Goal: Task Accomplishment & Management: Use online tool/utility

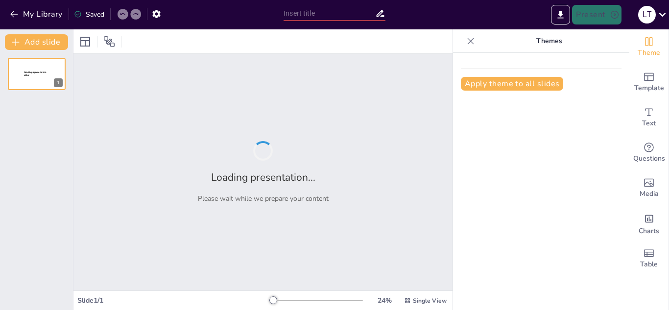
type input "New Sendsteps"
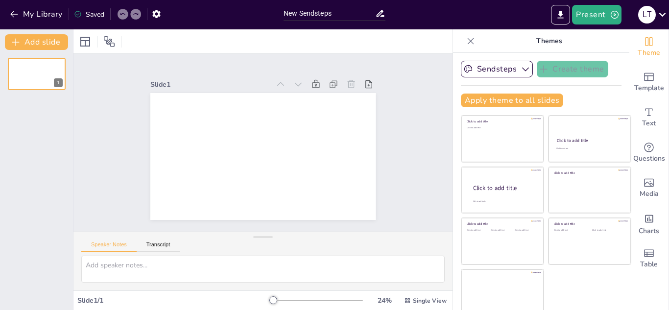
click at [422, 96] on div "Slide 1" at bounding box center [262, 143] width 415 height 286
click at [480, 28] on div "Present l t" at bounding box center [529, 14] width 279 height 29
click at [563, 19] on icon "Export to PowerPoint" at bounding box center [560, 15] width 10 height 10
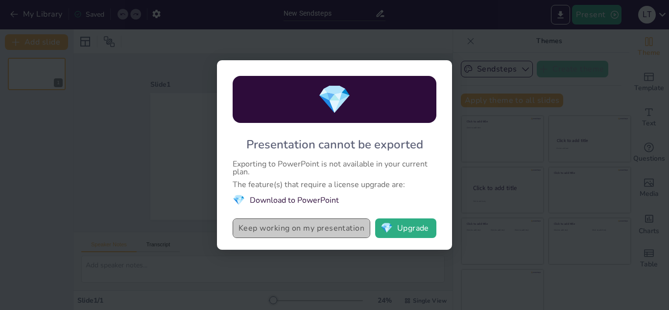
click at [307, 231] on button "Keep working on my presentation" at bounding box center [302, 228] width 138 height 20
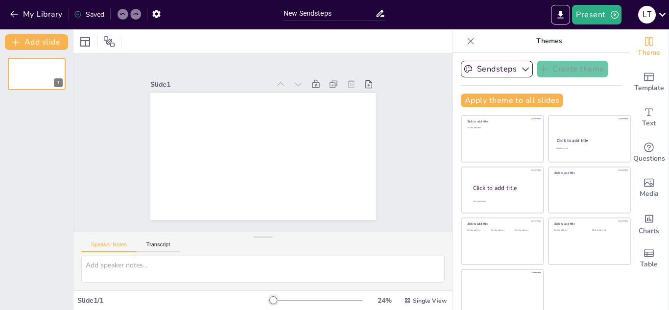
click at [379, 178] on div "Slide 1" at bounding box center [262, 143] width 233 height 314
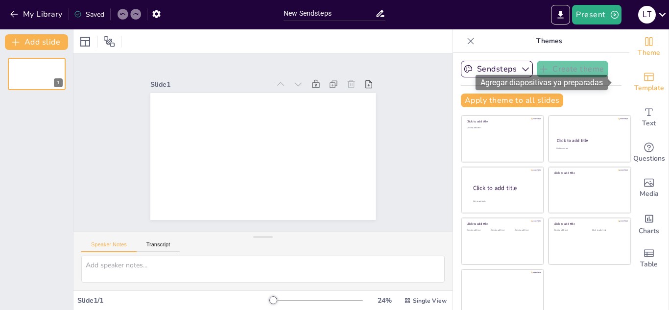
click at [643, 71] on icon "Add ready made slides" at bounding box center [649, 77] width 12 height 12
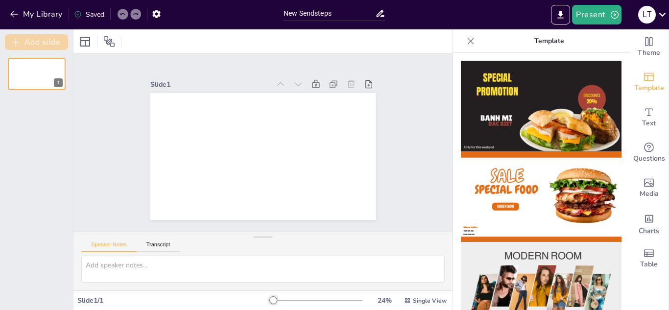
click at [55, 45] on button "Add slide" at bounding box center [36, 42] width 63 height 16
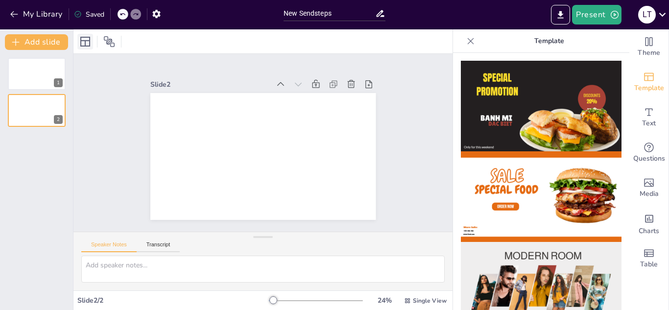
click at [90, 37] on icon at bounding box center [85, 42] width 10 height 10
click at [407, 140] on div "Slide 1 Slide 2" at bounding box center [263, 142] width 419 height 316
click at [466, 38] on icon at bounding box center [471, 41] width 10 height 10
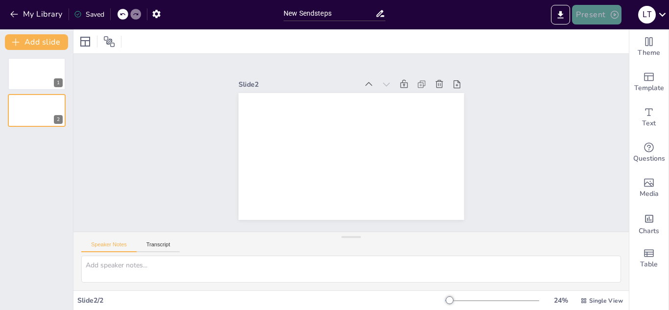
click at [589, 9] on button "Present" at bounding box center [596, 15] width 49 height 20
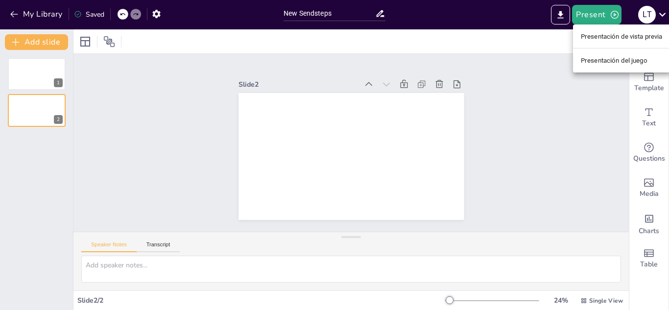
click at [470, 66] on div at bounding box center [334, 155] width 669 height 310
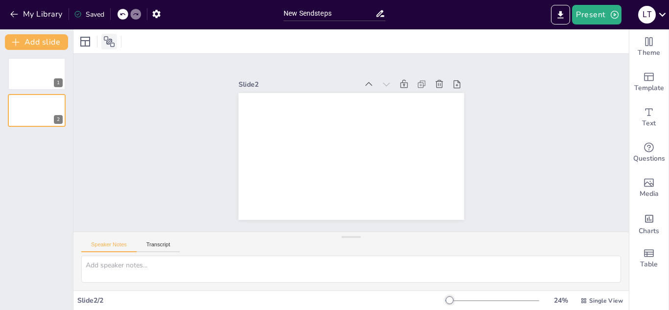
click at [108, 39] on icon at bounding box center [109, 41] width 11 height 11
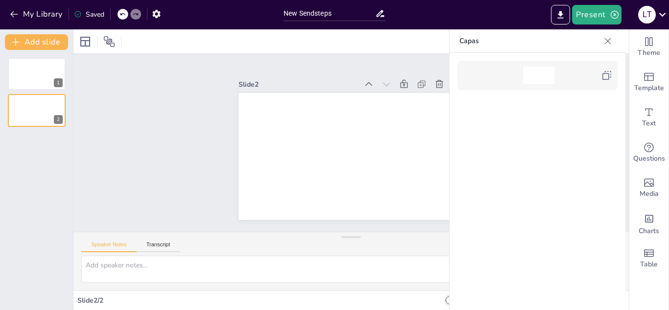
click at [604, 42] on icon at bounding box center [608, 41] width 10 height 10
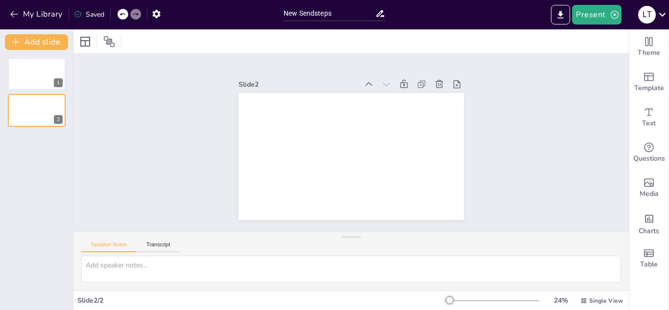
click at [604, 42] on div at bounding box center [350, 41] width 555 height 24
drag, startPoint x: 618, startPoint y: 58, endPoint x: 562, endPoint y: 14, distance: 71.6
click at [562, 14] on icon "Export to PowerPoint" at bounding box center [561, 14] width 6 height 7
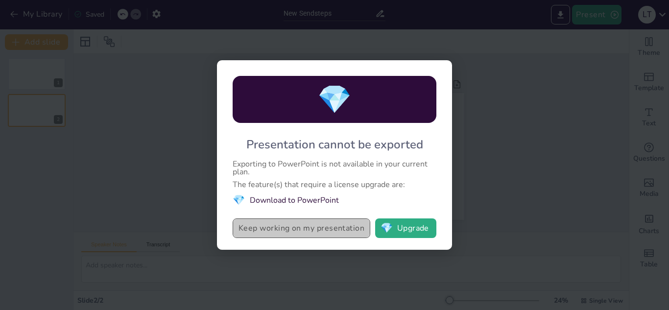
click at [348, 232] on button "Keep working on my presentation" at bounding box center [302, 228] width 138 height 20
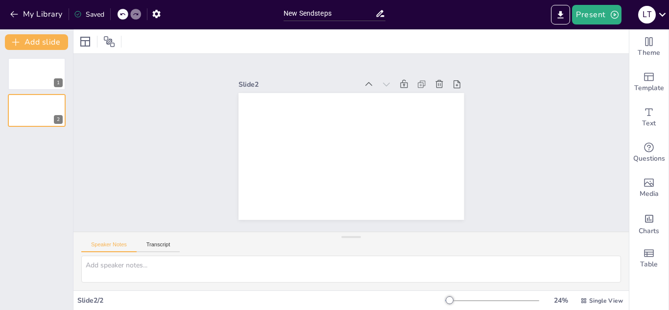
click at [348, 232] on div "Speaker Notes Transcript" at bounding box center [350, 261] width 555 height 59
click at [563, 13] on icon "Export to PowerPoint" at bounding box center [560, 15] width 10 height 10
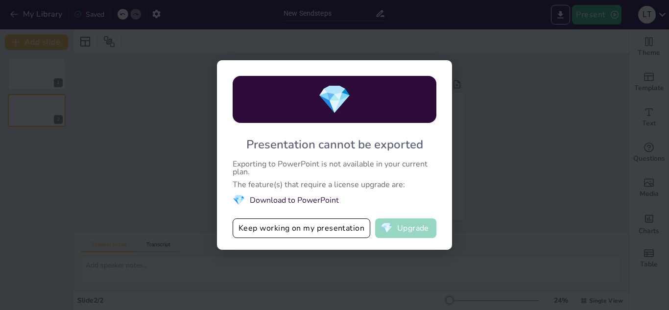
click at [424, 235] on button "💎 Upgrade" at bounding box center [405, 228] width 61 height 20
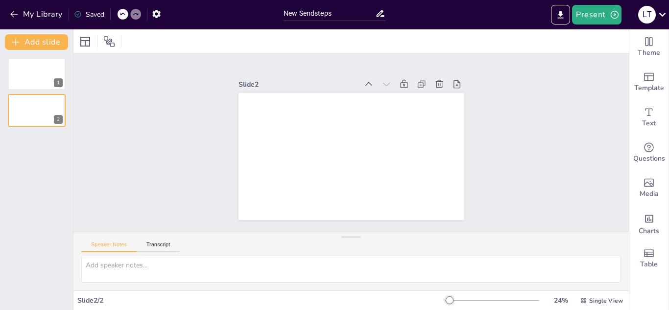
click at [125, 13] on icon at bounding box center [122, 14] width 6 height 6
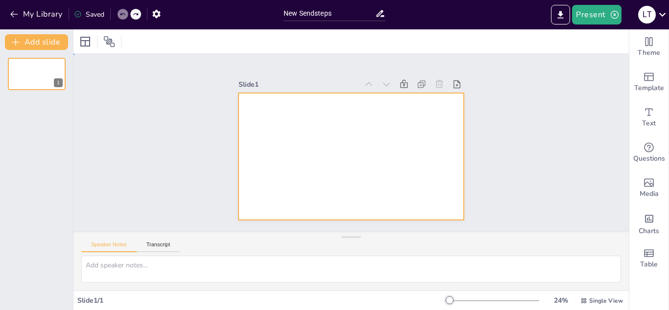
click at [412, 198] on div at bounding box center [337, 141] width 150 height 237
click at [429, 198] on div at bounding box center [339, 151] width 235 height 257
drag, startPoint x: 412, startPoint y: 80, endPoint x: 403, endPoint y: 53, distance: 28.2
click at [403, 53] on div at bounding box center [350, 41] width 555 height 24
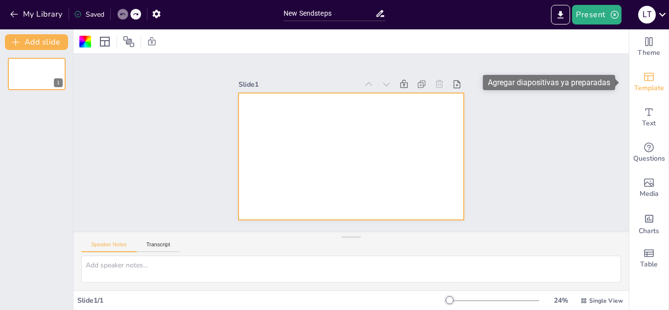
click at [643, 87] on span "Template" at bounding box center [649, 88] width 30 height 11
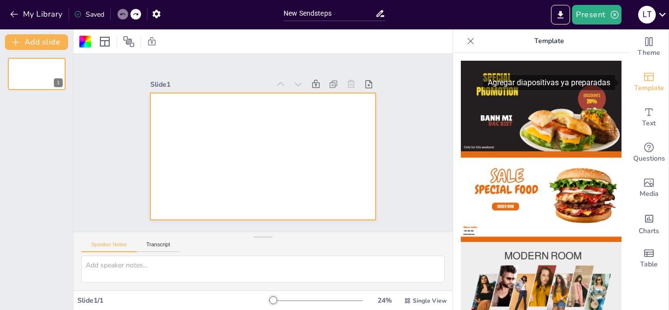
click at [643, 87] on span "Template" at bounding box center [649, 88] width 30 height 11
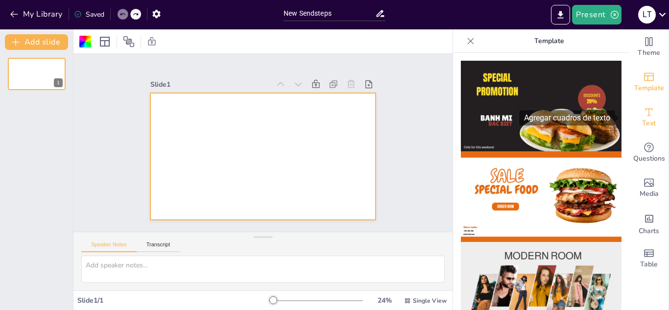
click at [644, 123] on span "Text" at bounding box center [649, 123] width 14 height 11
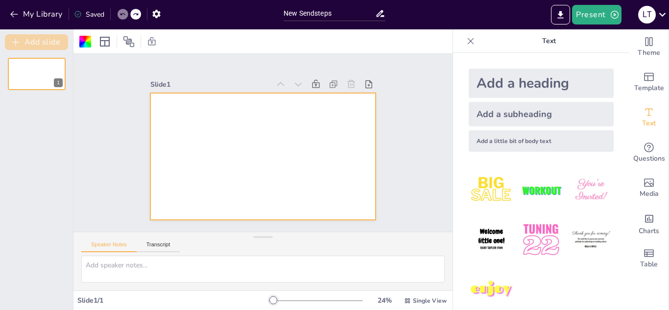
click at [45, 41] on button "Add slide" at bounding box center [36, 42] width 63 height 16
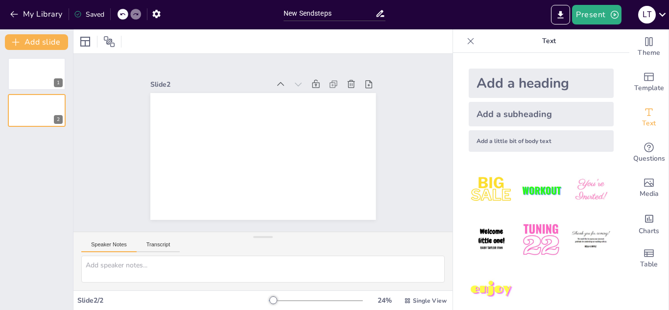
click at [114, 244] on button "Speaker Notes" at bounding box center [108, 246] width 55 height 11
click at [154, 244] on button "Transcript" at bounding box center [159, 246] width 44 height 11
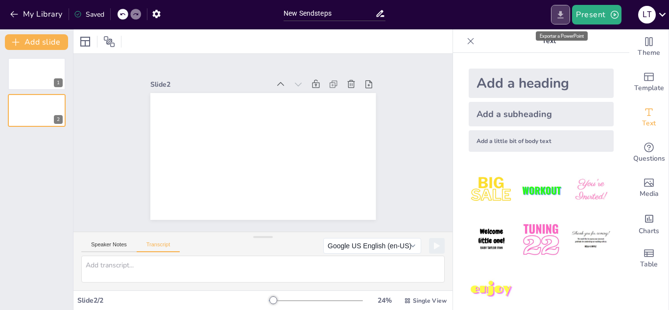
click at [555, 20] on button "Export to PowerPoint" at bounding box center [560, 15] width 19 height 20
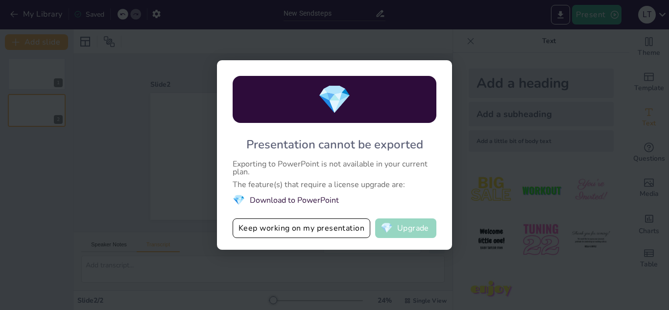
click at [417, 226] on button "💎 Upgrade" at bounding box center [405, 228] width 61 height 20
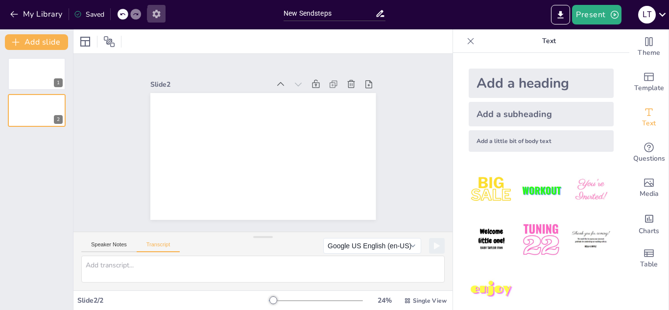
click at [155, 15] on icon "button" at bounding box center [156, 14] width 8 height 8
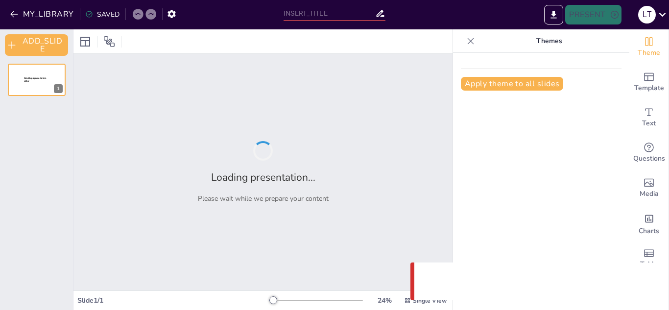
type input "New Sendsteps"
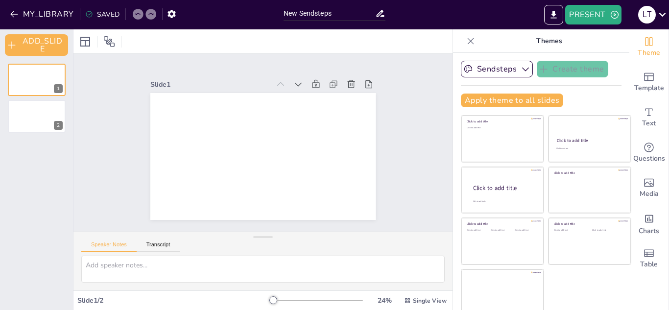
scroll to position [6, 0]
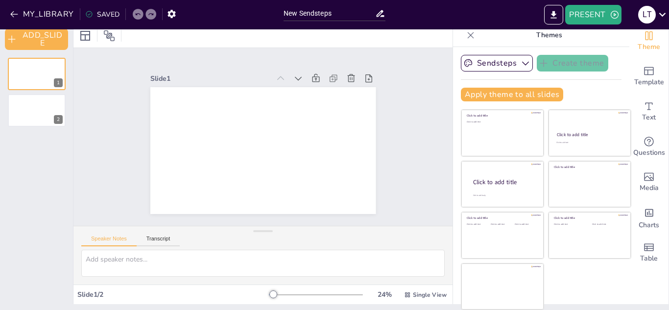
click at [83, 57] on div "Slide 1 Slide 2" at bounding box center [263, 137] width 396 height 216
click at [42, 12] on button "MY_LIBRARY" at bounding box center [42, 14] width 71 height 16
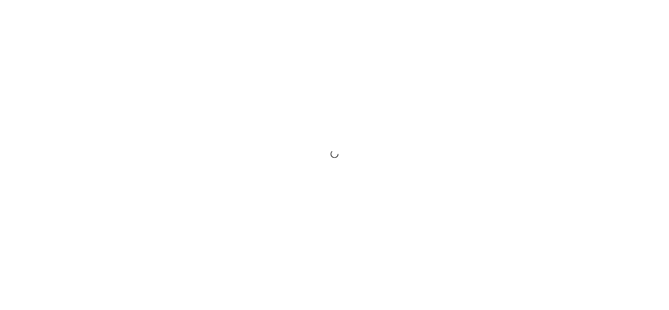
drag, startPoint x: 0, startPoint y: 0, endPoint x: 187, endPoint y: 277, distance: 333.7
click at [187, 277] on div at bounding box center [334, 155] width 669 height 310
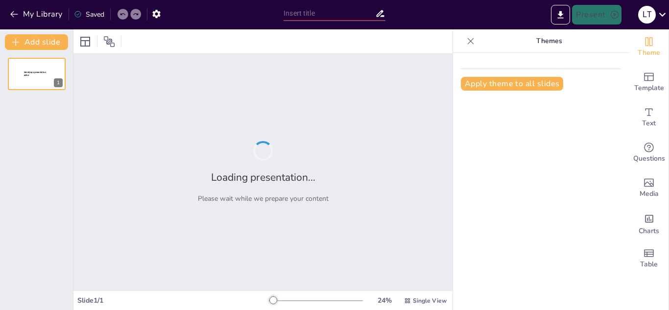
type input "New Sendsteps"
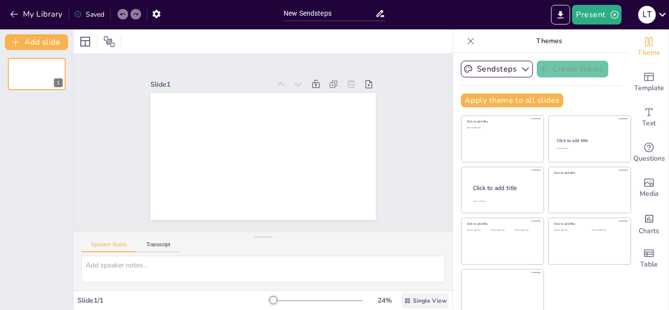
click at [411, 295] on div "Single View" at bounding box center [425, 301] width 47 height 16
click at [400, 278] on span "List View" at bounding box center [403, 278] width 51 height 9
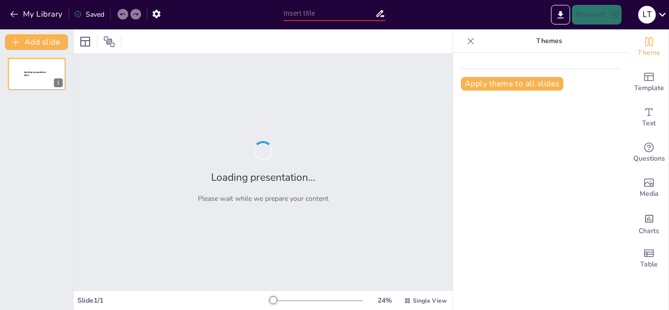
type input "New Sendsteps"
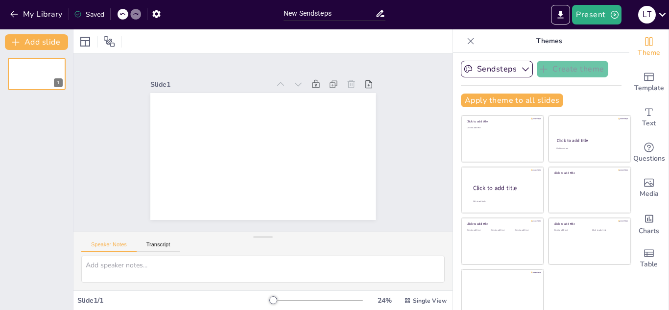
click at [66, 126] on div "1" at bounding box center [36, 180] width 73 height 260
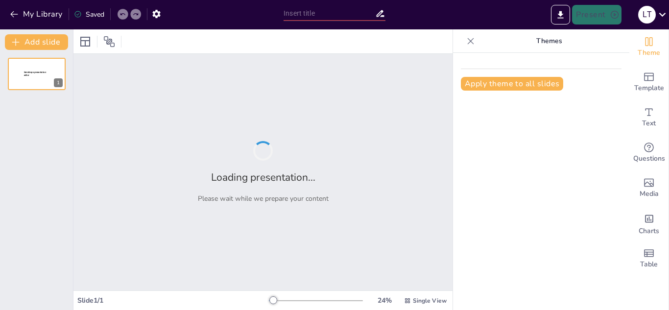
type input "New Sendsteps"
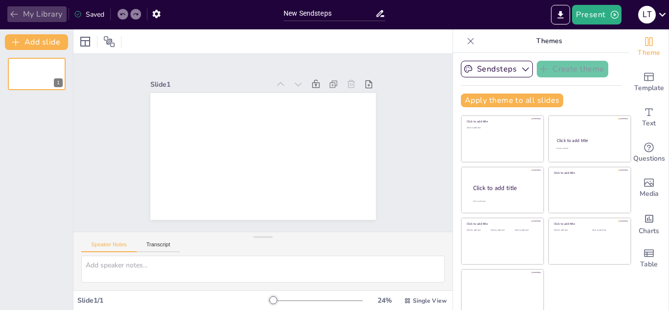
click at [14, 15] on icon "button" at bounding box center [14, 14] width 10 height 10
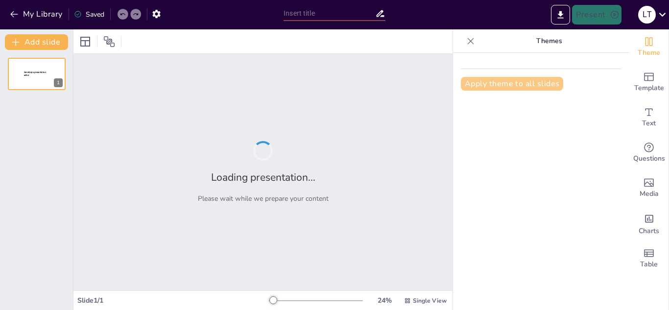
type input "New Sendsteps"
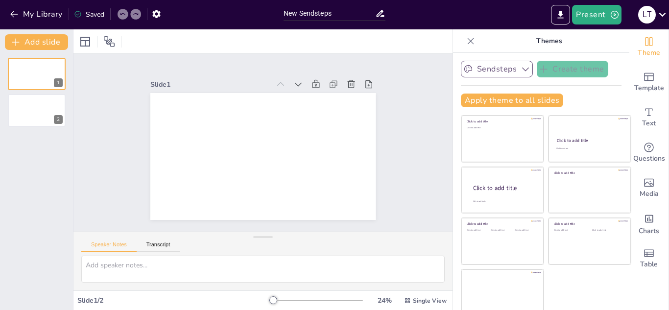
click at [522, 69] on icon "button" at bounding box center [525, 70] width 7 height 4
